Goal: Information Seeking & Learning: Learn about a topic

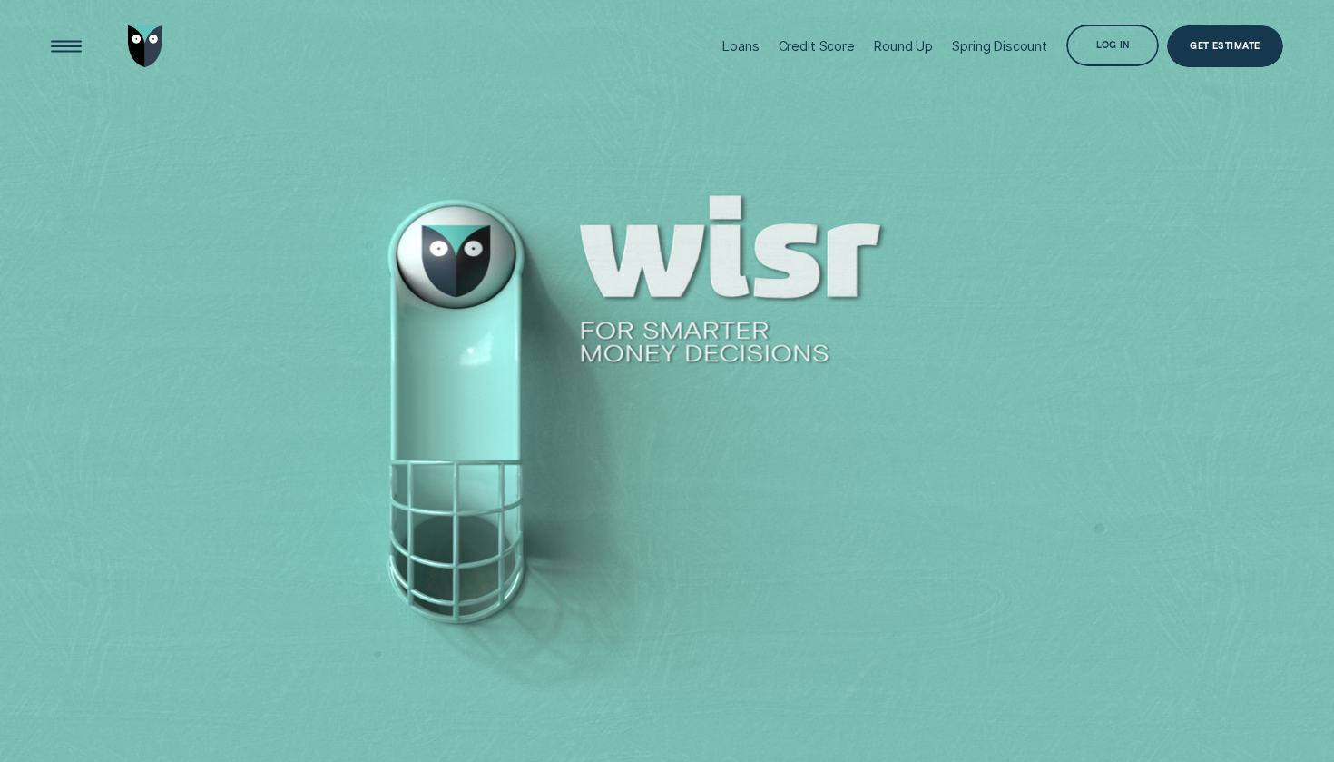
click at [1145, 56] on div "Log in" at bounding box center [1112, 46] width 93 height 42
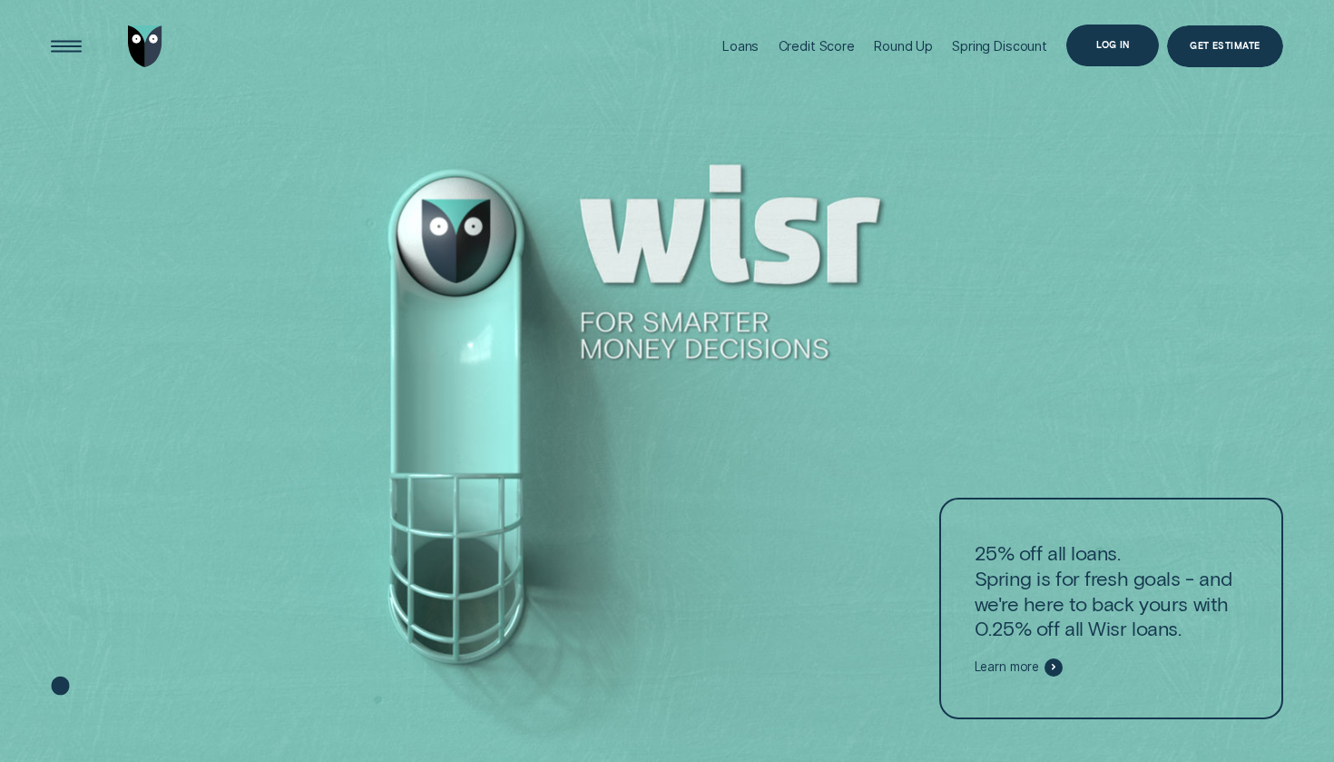
click at [1112, 49] on div "Log in" at bounding box center [1112, 45] width 33 height 8
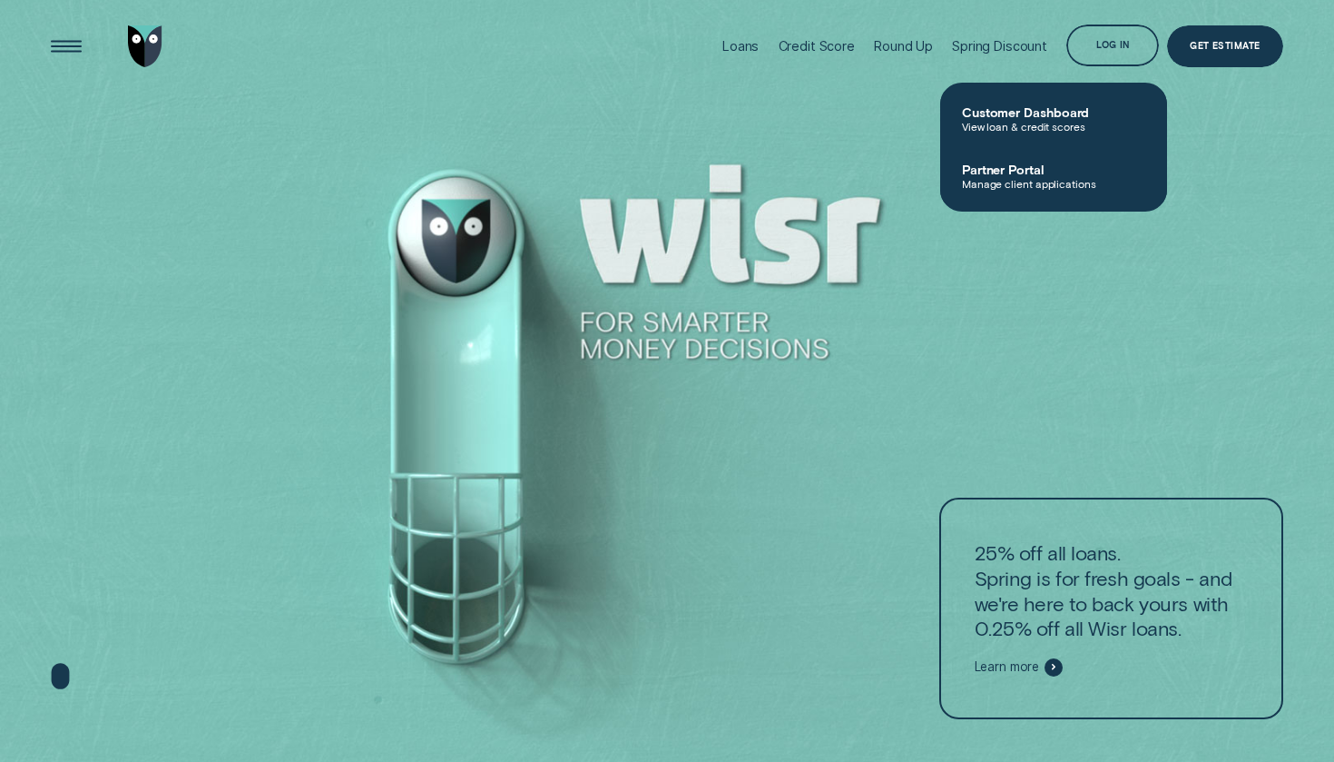
click at [863, 152] on div at bounding box center [667, 381] width 1334 height 762
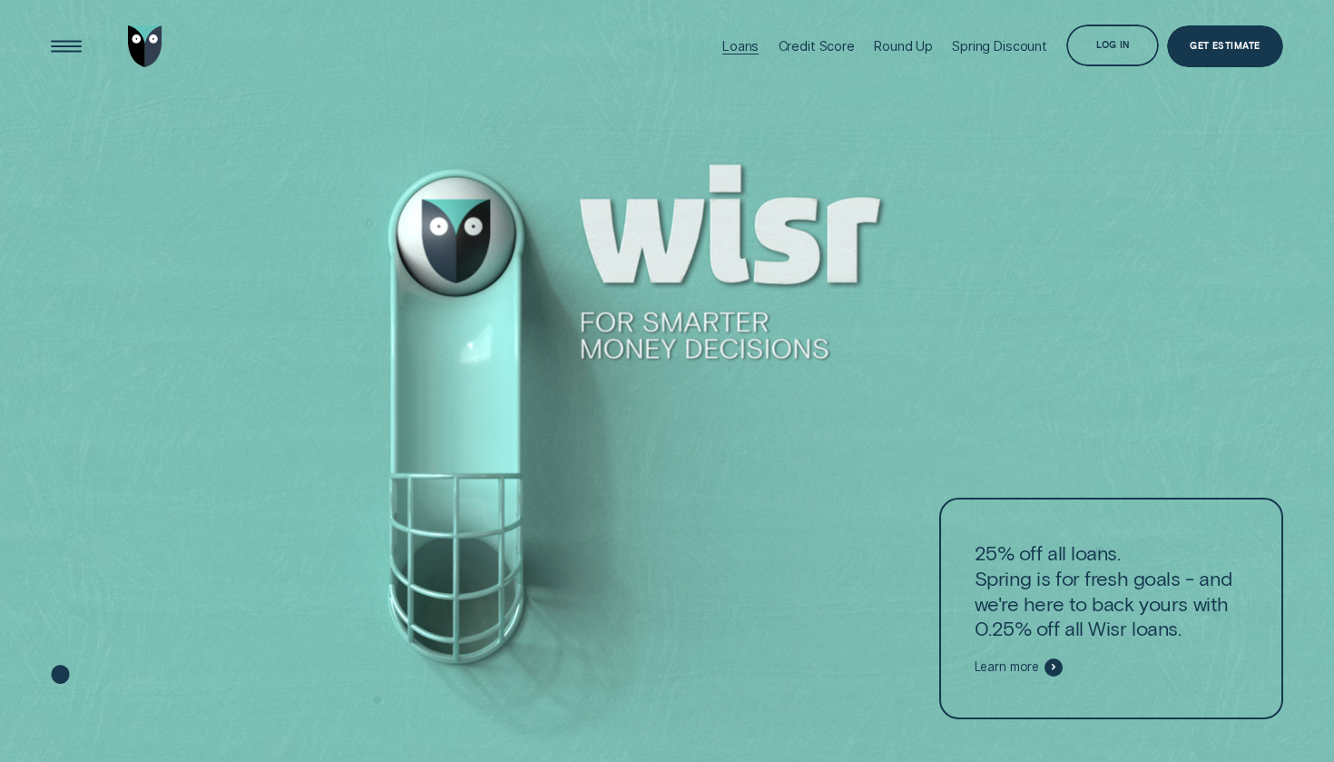
click at [753, 52] on div "Loans" at bounding box center [740, 45] width 36 height 15
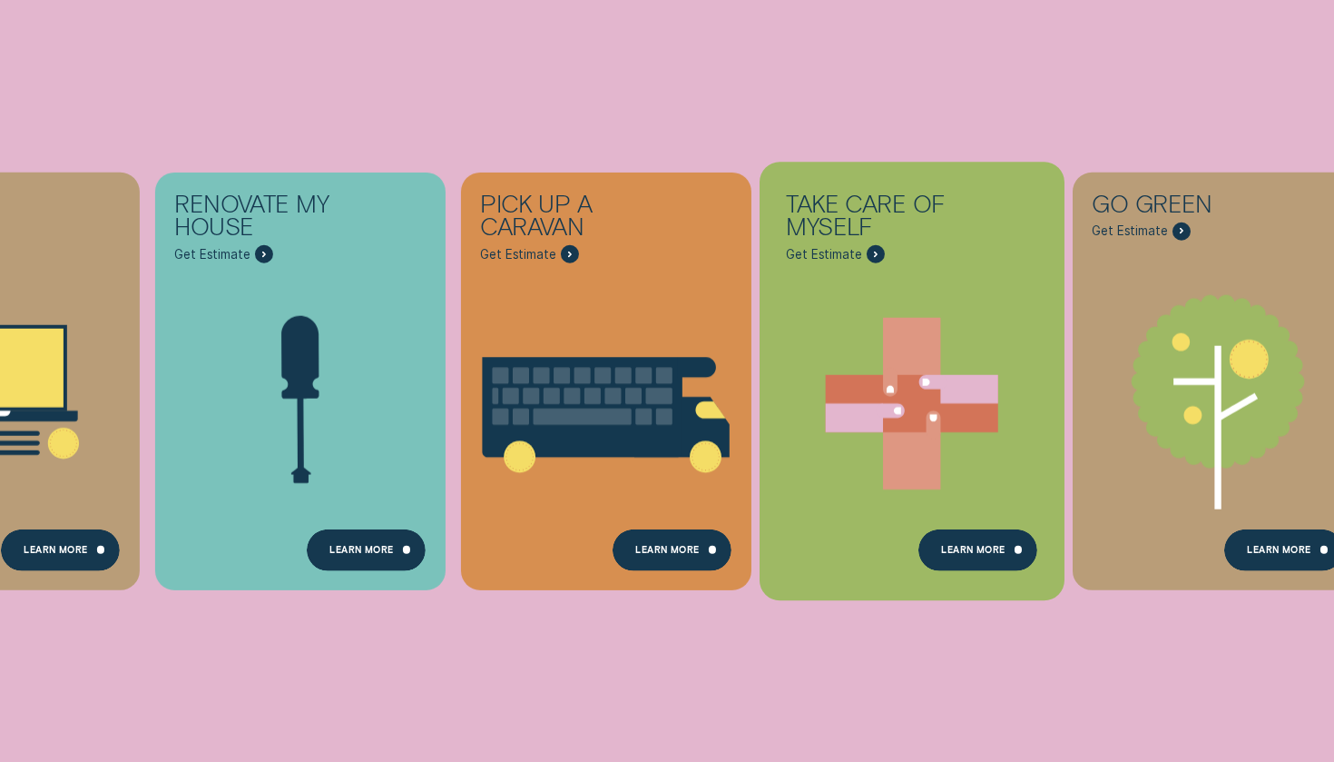
scroll to position [519, 0]
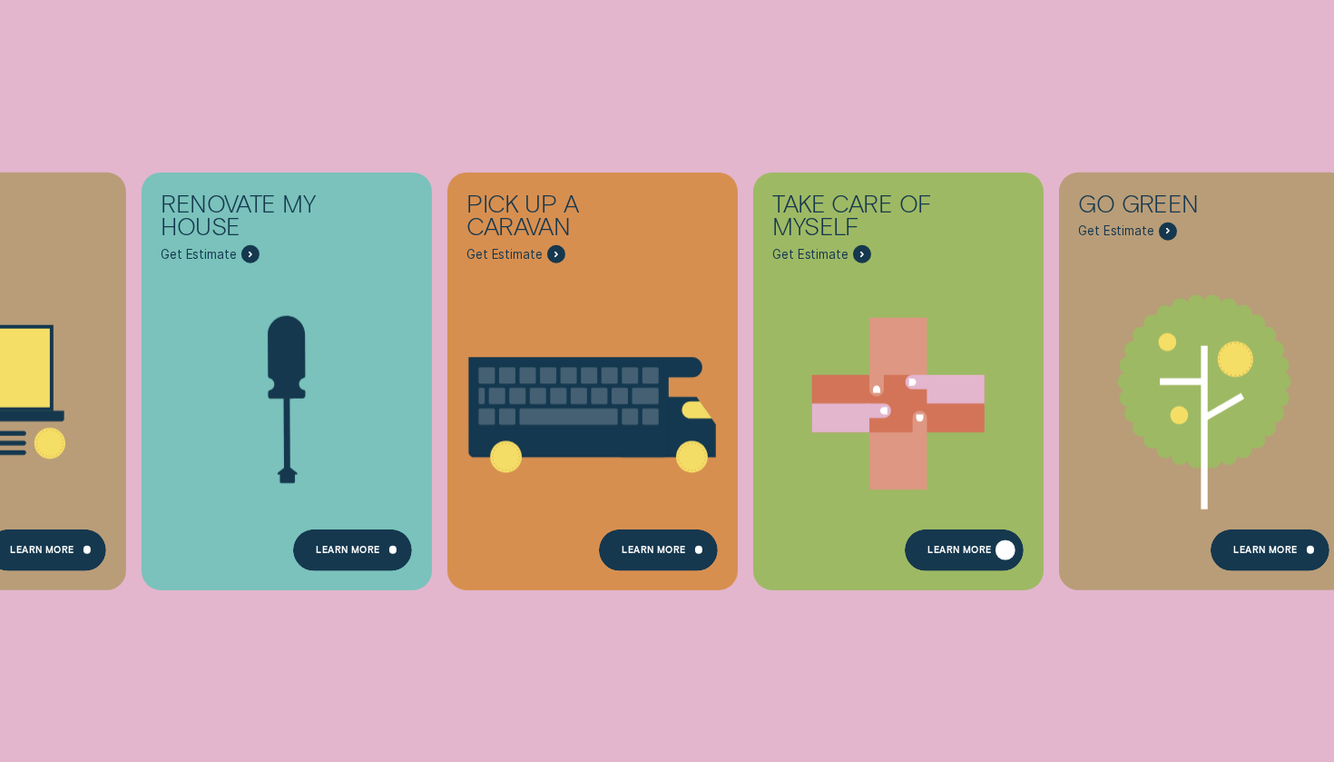
click at [978, 555] on div "Learn more" at bounding box center [960, 551] width 64 height 8
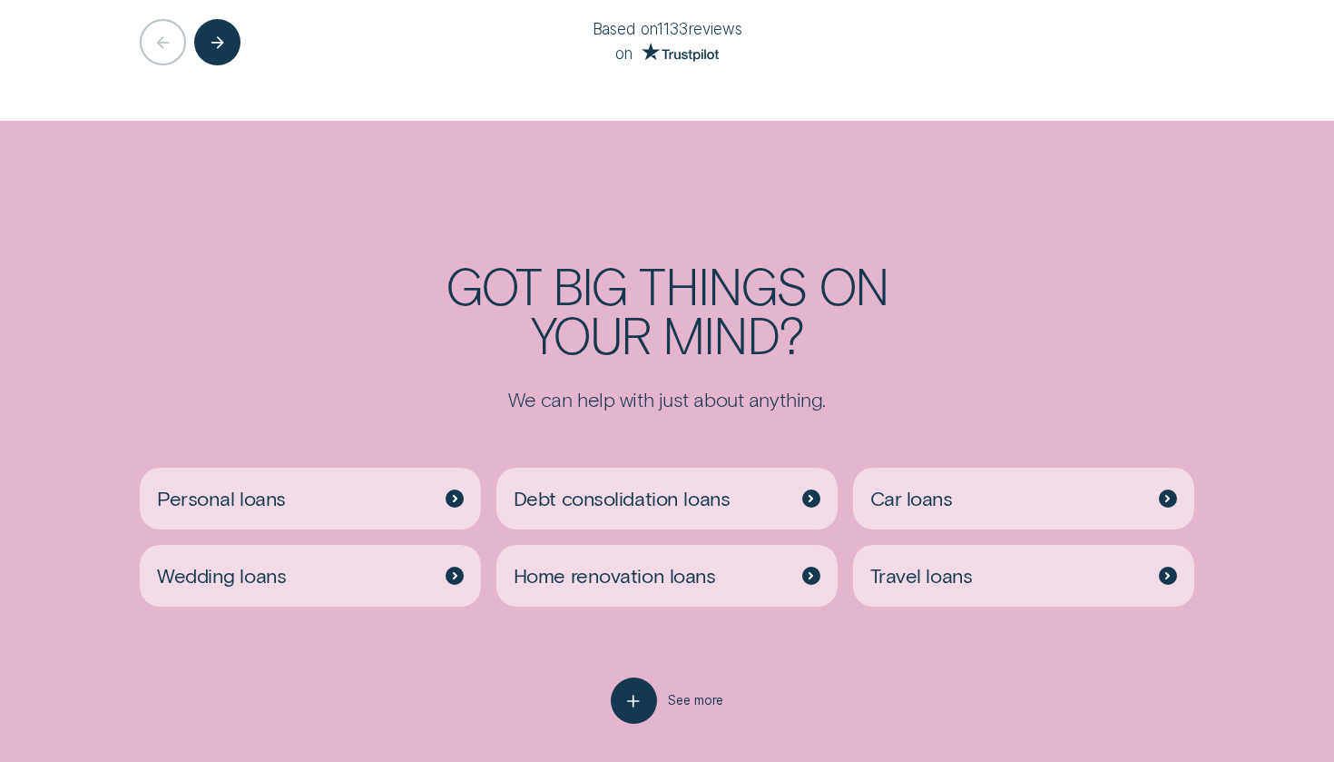
scroll to position [3566, 0]
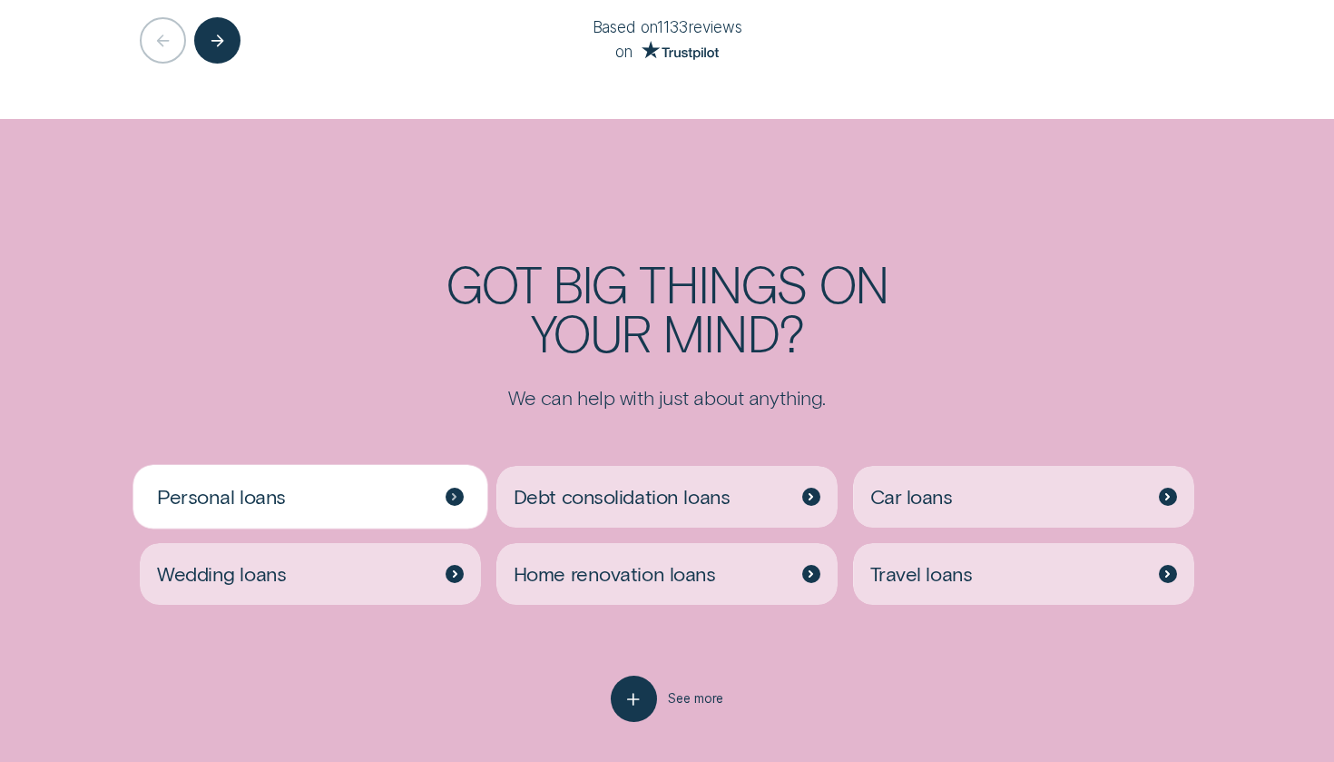
click at [416, 483] on div "Personal loans" at bounding box center [310, 497] width 341 height 62
